Goal: Task Accomplishment & Management: Complete application form

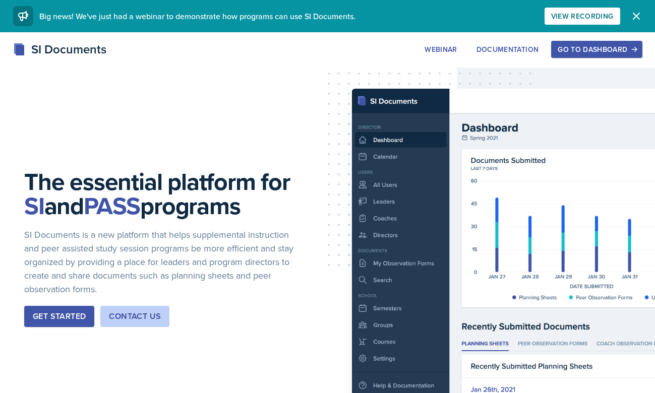
click at [574, 15] on div "View Recording" at bounding box center [582, 16] width 62 height 8
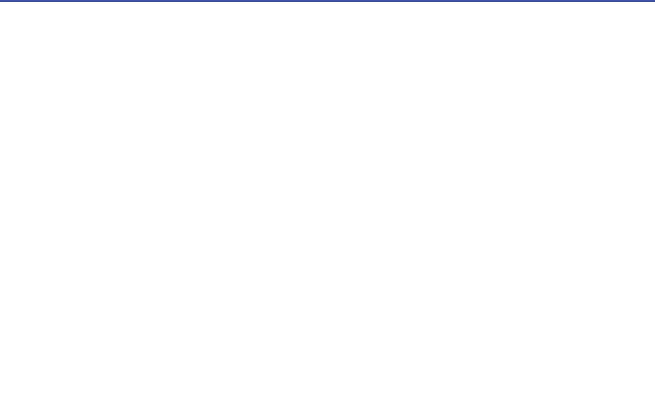
click at [577, 48] on div "Go to Dashboard" at bounding box center [596, 49] width 78 height 8
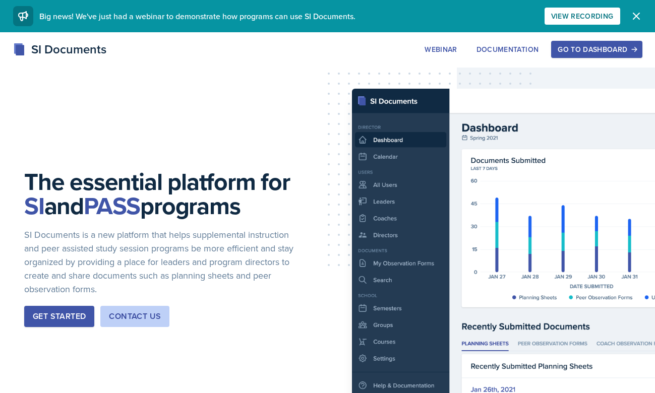
click at [568, 43] on button "Go to Dashboard" at bounding box center [596, 49] width 91 height 17
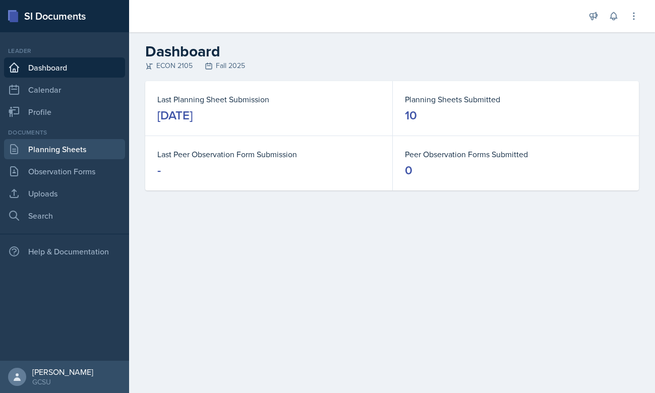
click at [63, 157] on link "Planning Sheets" at bounding box center [64, 149] width 121 height 20
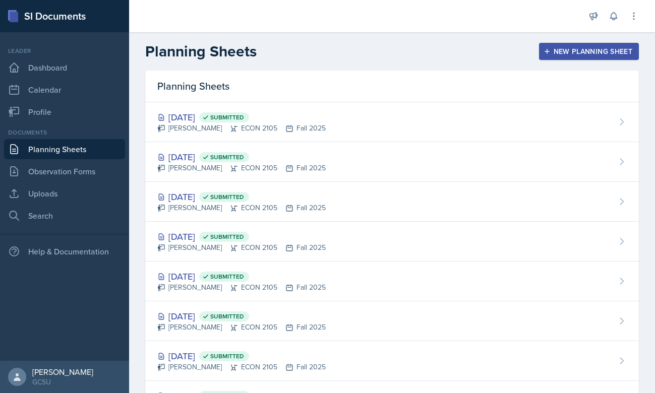
click at [544, 56] on button "New Planning Sheet" at bounding box center [589, 51] width 100 height 17
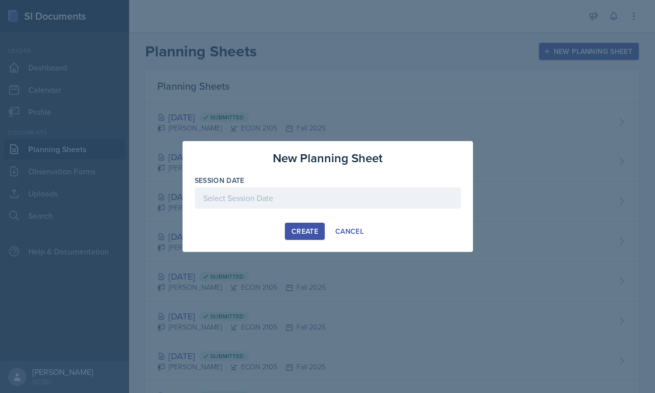
click at [228, 209] on div at bounding box center [328, 214] width 266 height 10
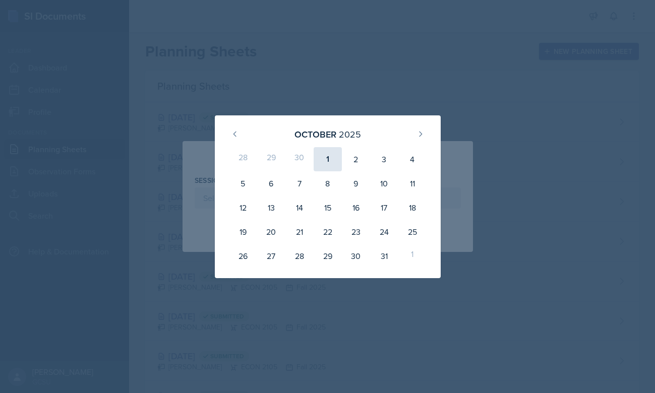
click at [327, 167] on div "1" at bounding box center [327, 159] width 28 height 24
type input "October 1st, 2025"
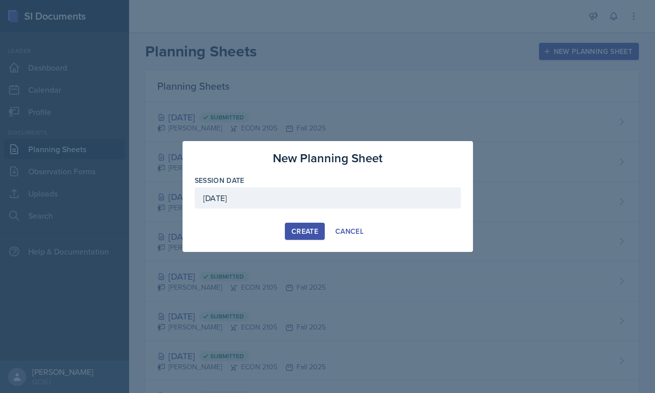
click at [310, 229] on div "Create" at bounding box center [304, 231] width 27 height 8
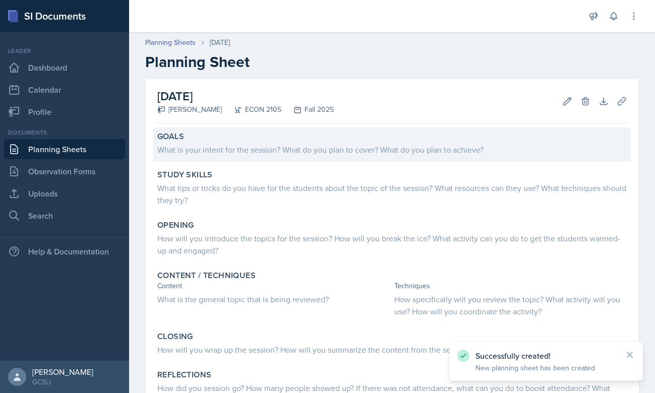
click at [226, 155] on div "What is your intent for the session? What do you plan to cover? What do you pla…" at bounding box center [391, 150] width 469 height 12
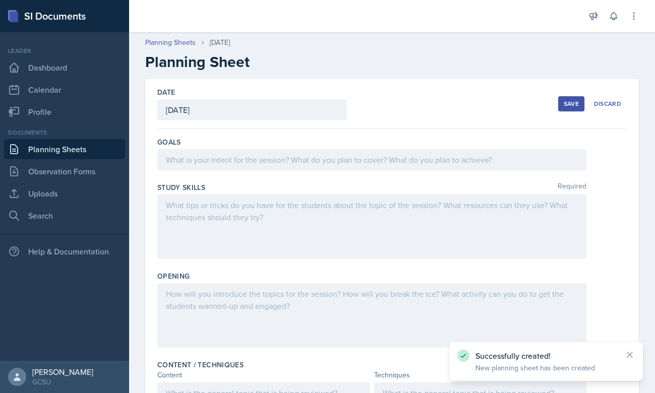
click at [226, 155] on div at bounding box center [371, 159] width 429 height 21
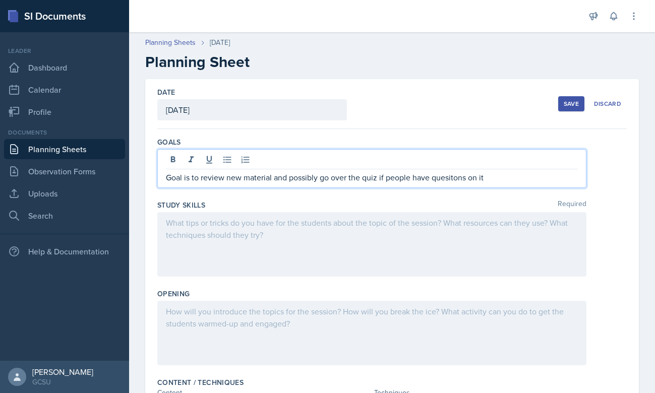
click at [456, 181] on p "Goal is to review new material and possibly go over the quiz if people have que…" at bounding box center [372, 177] width 412 height 12
click at [340, 247] on div at bounding box center [371, 244] width 429 height 65
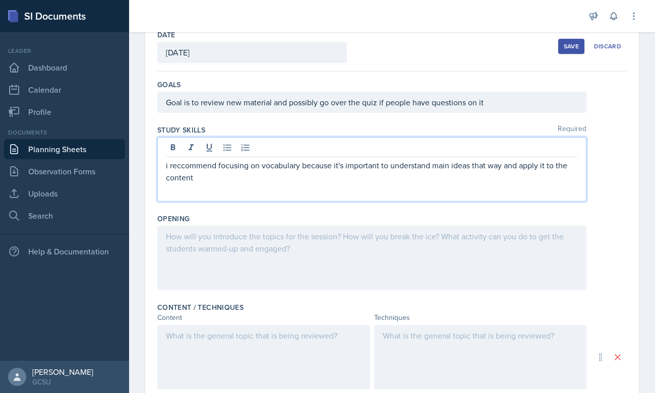
scroll to position [58, 0]
click at [243, 260] on div at bounding box center [371, 257] width 429 height 65
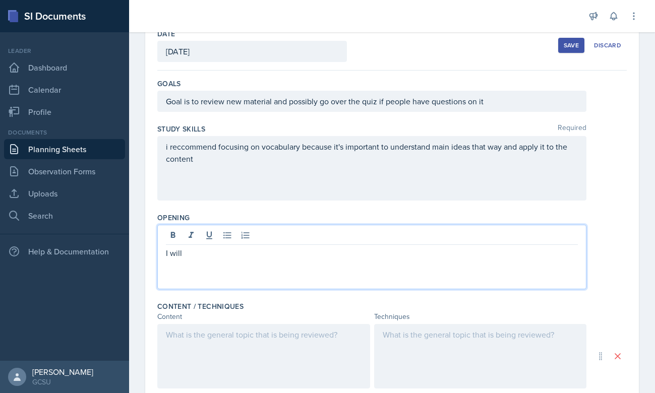
click at [170, 148] on div "i reccommend focusing on vocabulary because it's important to understand main i…" at bounding box center [371, 168] width 429 height 65
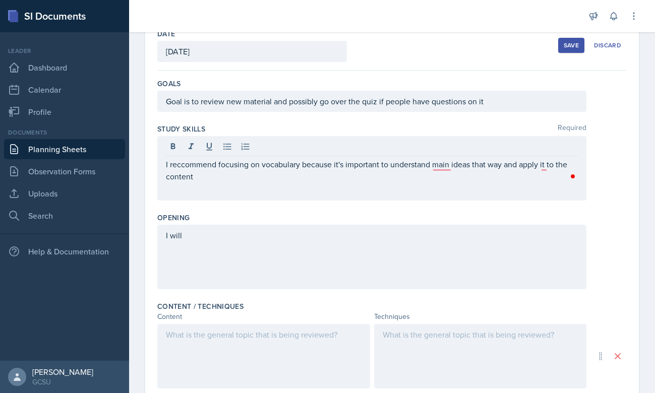
click at [188, 280] on div "I will" at bounding box center [371, 257] width 429 height 65
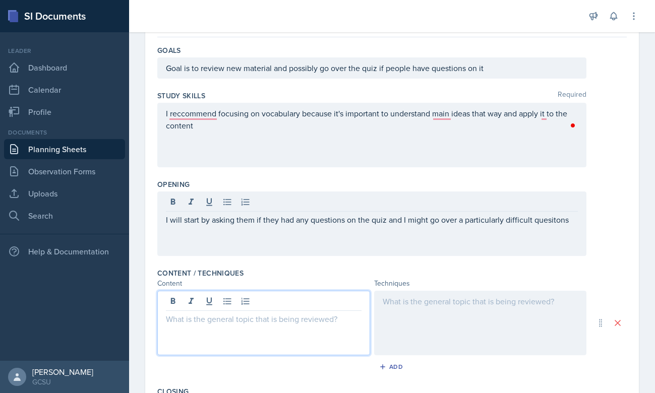
scroll to position [109, 0]
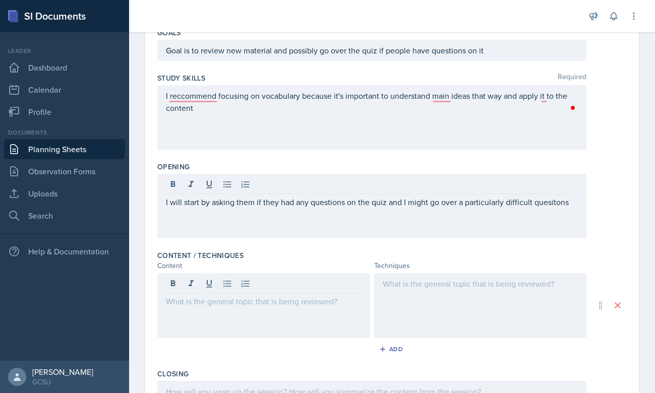
click at [494, 210] on div "I will start by asking them if they had any questions on the quiz and I might g…" at bounding box center [371, 206] width 429 height 65
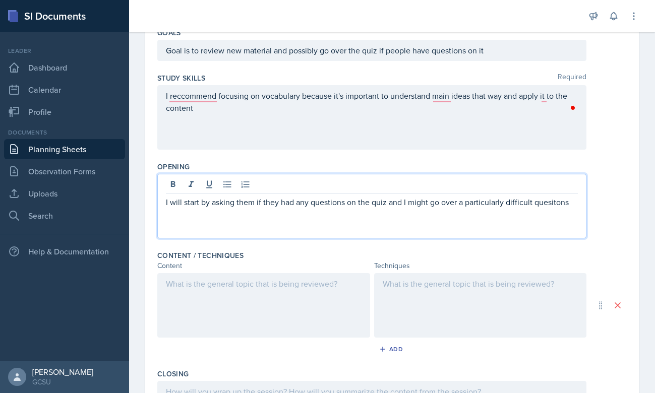
click at [550, 203] on p "I will start by asking them if they had any questions on the quiz and I might g…" at bounding box center [372, 202] width 412 height 12
click at [262, 296] on div at bounding box center [263, 305] width 213 height 65
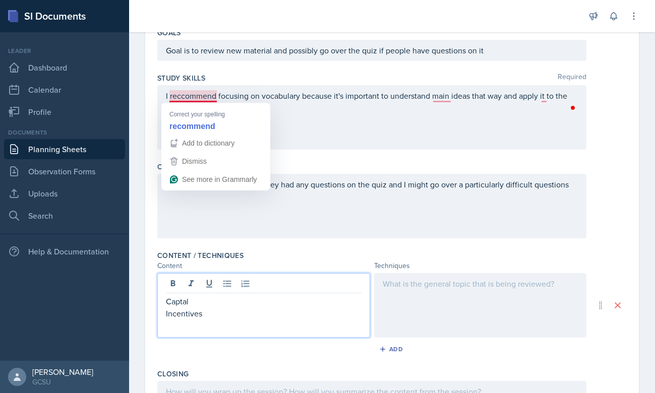
click at [221, 136] on div "Add to dictionary" at bounding box center [207, 143] width 54 height 15
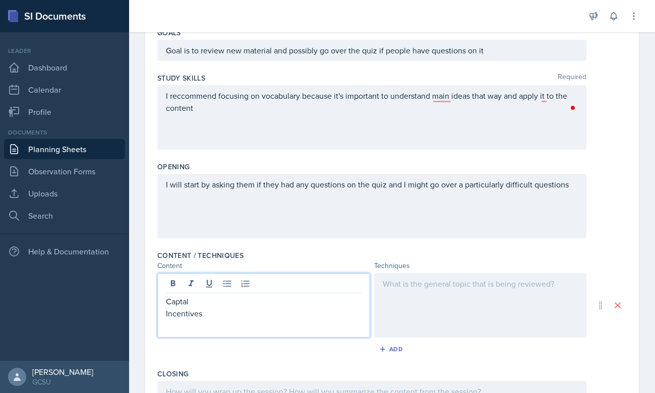
click at [194, 98] on div "I reccommend focusing on vocabulary because it's important to understand main i…" at bounding box center [371, 117] width 429 height 65
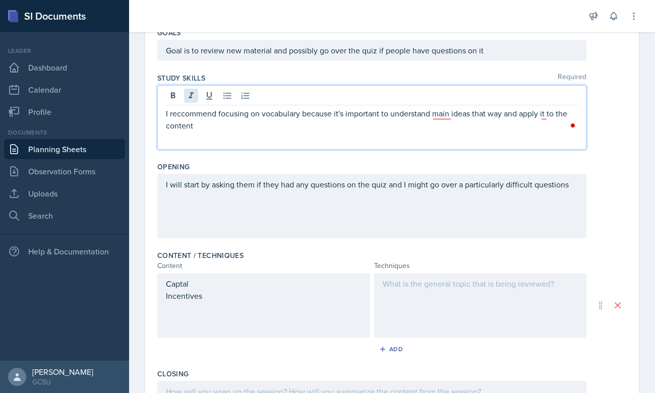
click at [194, 98] on icon at bounding box center [191, 96] width 10 height 10
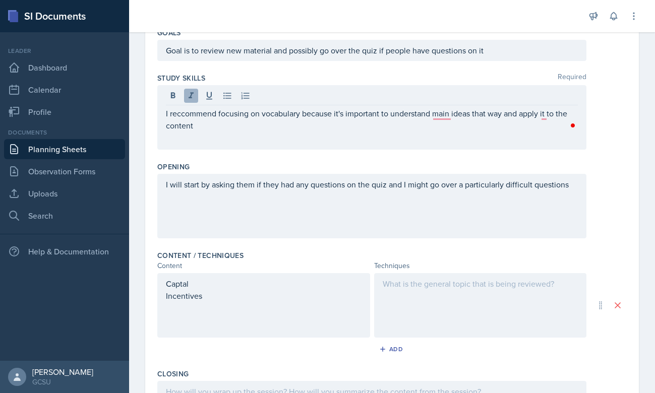
click at [192, 100] on icon at bounding box center [191, 96] width 10 height 10
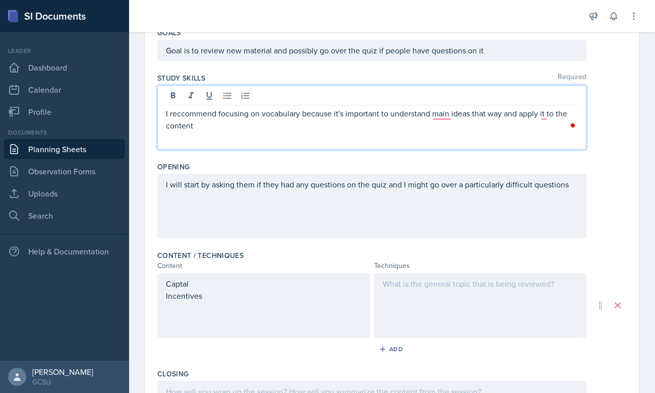
click at [197, 112] on p "I reccommend focusing on vocabulary because it's important to understand main i…" at bounding box center [372, 119] width 412 height 24
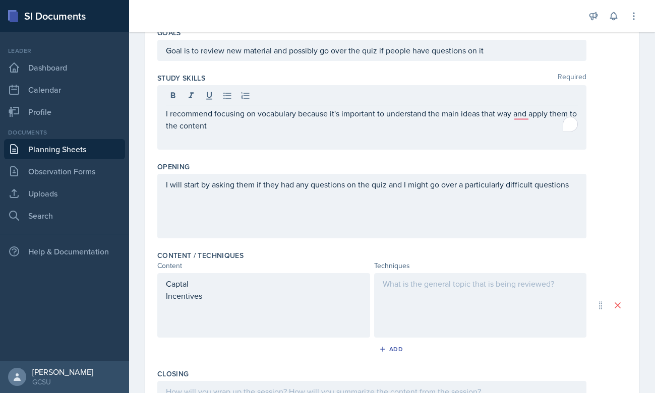
click at [274, 139] on div "I recommend focusing on vocabulary because it's important to understand the mai…" at bounding box center [371, 117] width 429 height 65
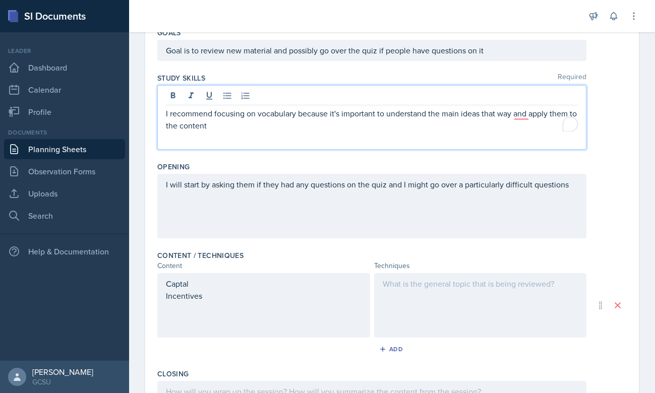
click at [240, 138] on div "I recommend focusing on vocabulary because it's important to understand the mai…" at bounding box center [371, 117] width 429 height 65
click at [241, 310] on div "Captal Incentives" at bounding box center [264, 296] width 196 height 36
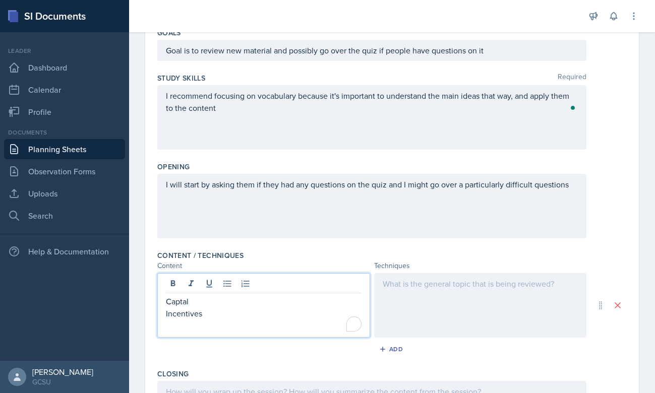
click at [424, 292] on div at bounding box center [480, 305] width 213 height 65
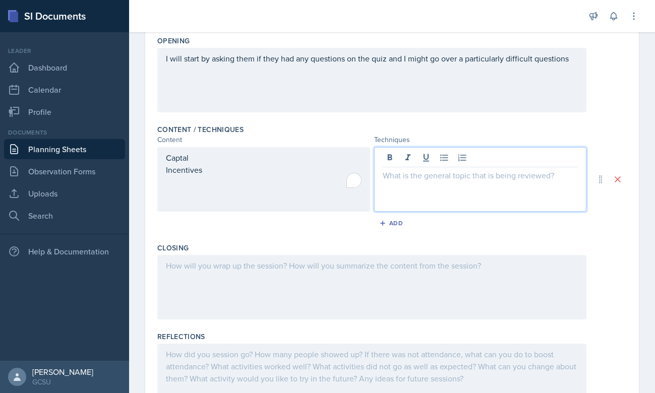
scroll to position [237, 0]
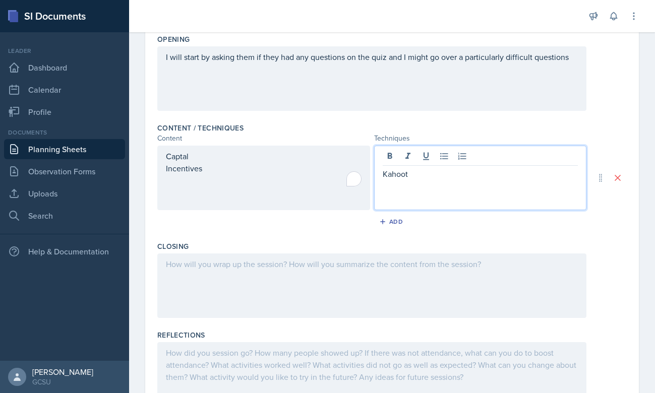
click at [339, 280] on div at bounding box center [371, 286] width 429 height 65
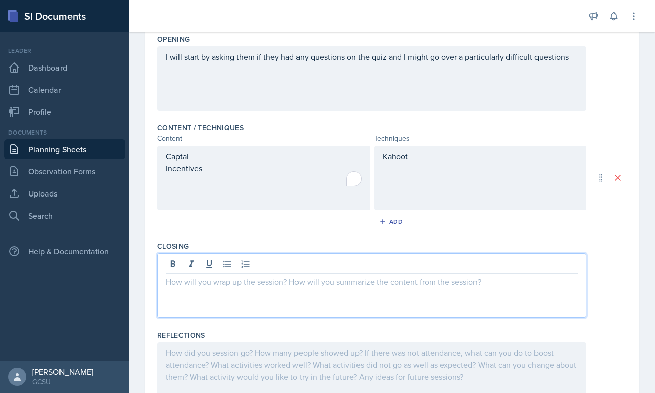
click at [461, 149] on div "Kahoot" at bounding box center [480, 178] width 213 height 65
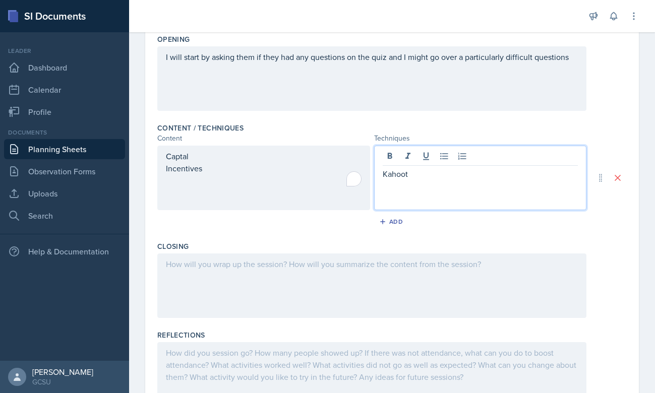
click at [308, 276] on div at bounding box center [371, 286] width 429 height 65
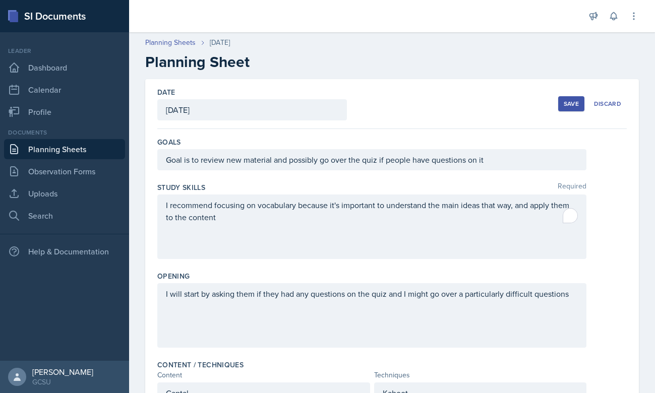
scroll to position [0, 0]
click at [398, 144] on div "Goals" at bounding box center [391, 142] width 469 height 10
click at [433, 161] on div "Goal is to review new material and possibly go over the quiz if people have que…" at bounding box center [371, 159] width 429 height 21
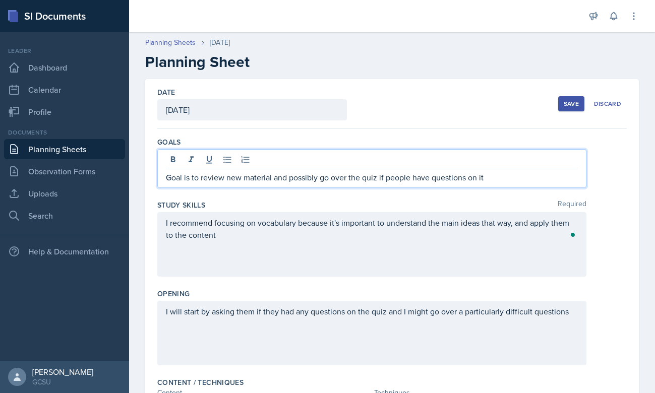
click at [351, 234] on p "I recommend focusing on vocabulary because it's important to understand the mai…" at bounding box center [372, 229] width 412 height 24
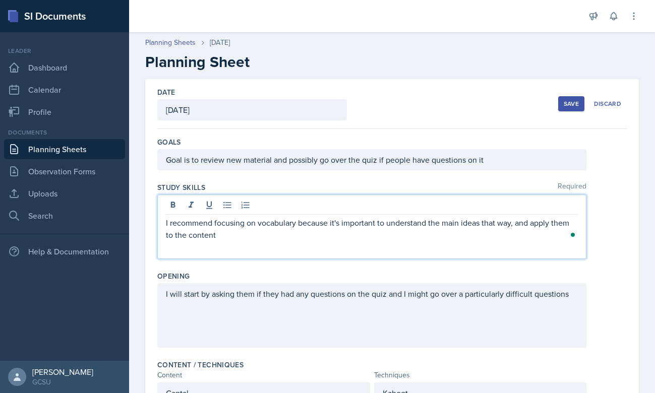
click at [333, 239] on p "I recommend focusing on vocabulary because it's important to understand the mai…" at bounding box center [372, 229] width 412 height 24
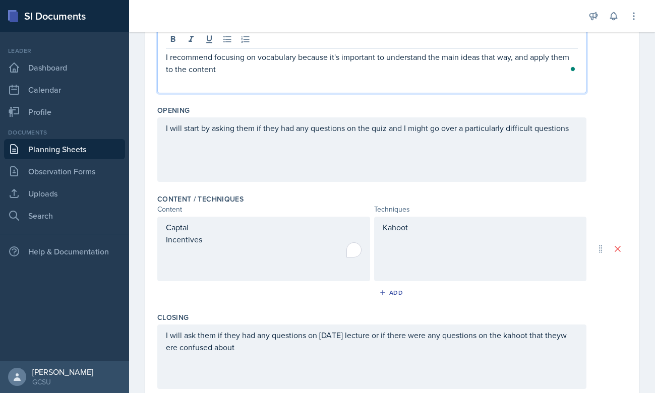
scroll to position [169, 0]
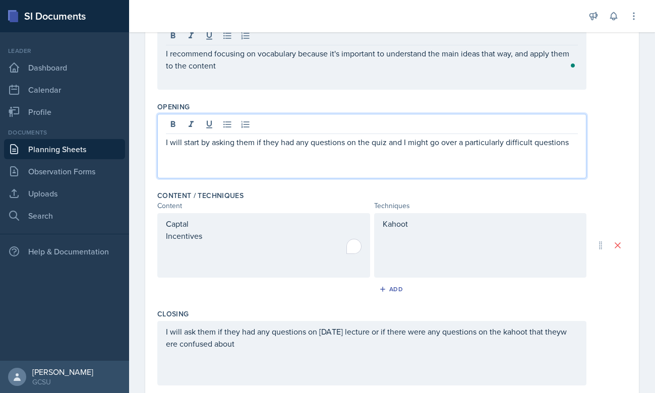
click at [567, 123] on div "I will start by asking them if they had any questions on the quiz and I might g…" at bounding box center [371, 146] width 429 height 65
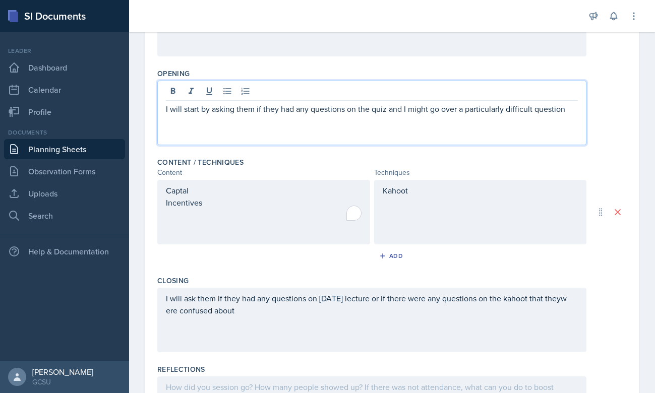
scroll to position [213, 0]
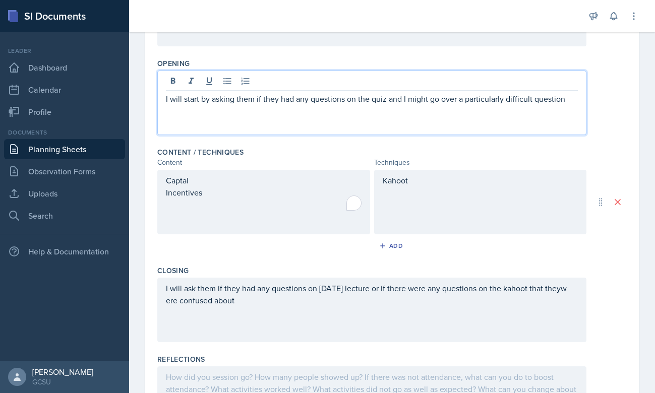
click at [181, 179] on div "Captal Incentives" at bounding box center [263, 202] width 213 height 65
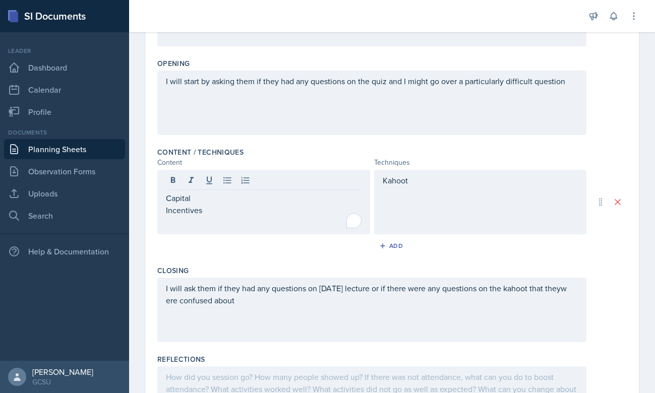
click at [194, 239] on div "Add" at bounding box center [391, 247] width 469 height 19
click at [167, 306] on div "I will ask them if they had any questions on today's lecture or if there were a…" at bounding box center [371, 310] width 429 height 65
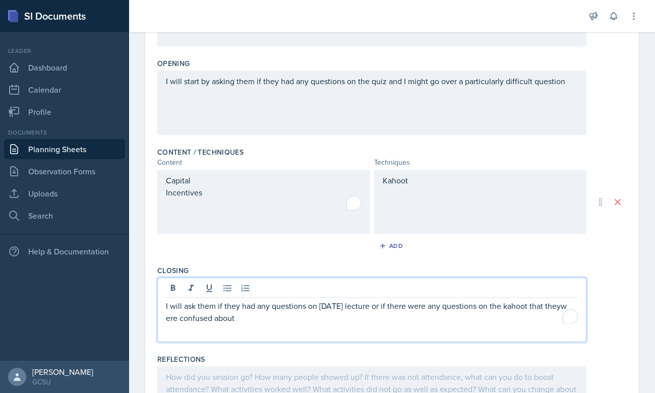
click at [167, 316] on p "I will ask them if they had any questions on today's lecture or if there were a…" at bounding box center [372, 312] width 412 height 24
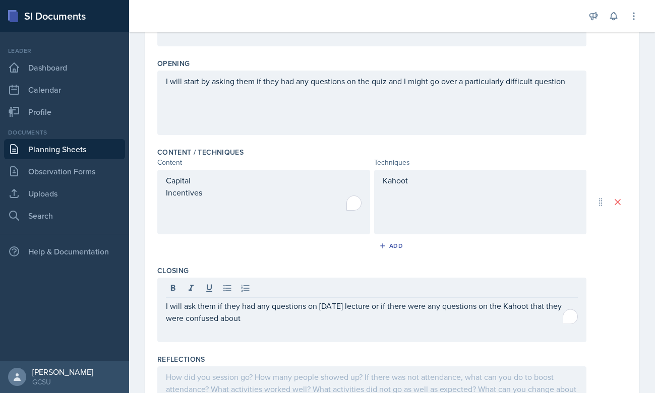
click at [608, 281] on div "I will ask them if they had any questions on today's lecture or if there were a…" at bounding box center [391, 310] width 469 height 65
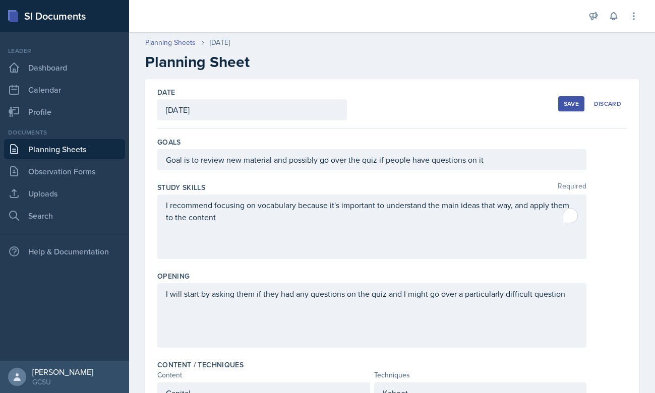
scroll to position [-1, 0]
click at [567, 102] on div "Save" at bounding box center [570, 104] width 15 height 8
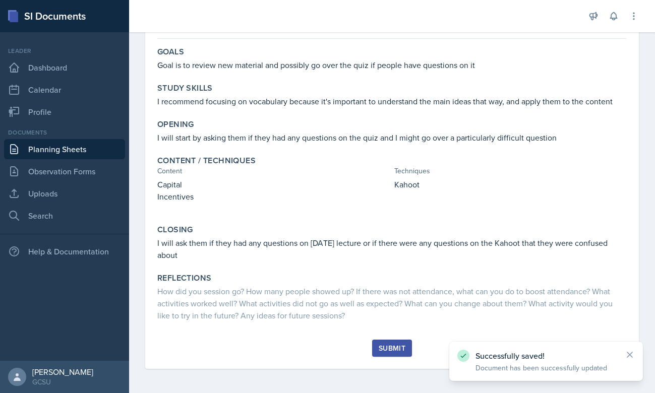
scroll to position [85, 0]
click at [386, 348] on div "Submit" at bounding box center [391, 348] width 27 height 8
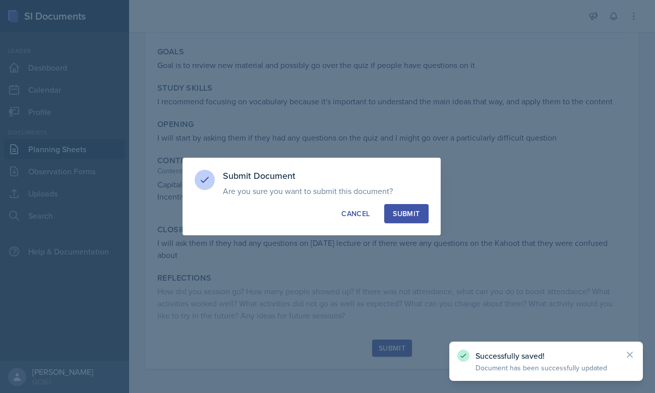
click at [399, 217] on div "Submit" at bounding box center [406, 214] width 27 height 10
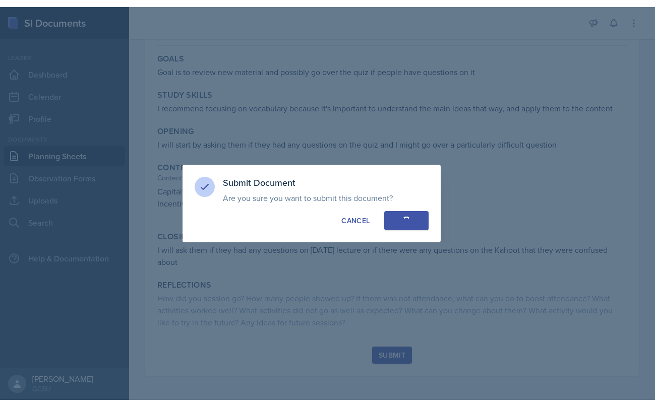
scroll to position [17, 0]
